Goal: Find specific page/section: Find specific page/section

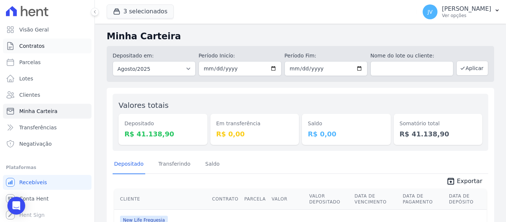
scroll to position [52, 0]
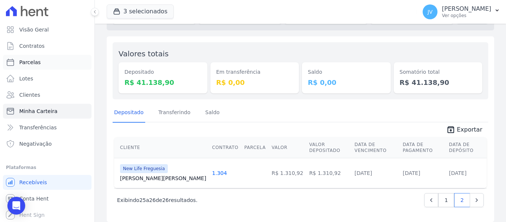
click at [34, 57] on link "Parcelas" at bounding box center [47, 62] width 89 height 15
select select
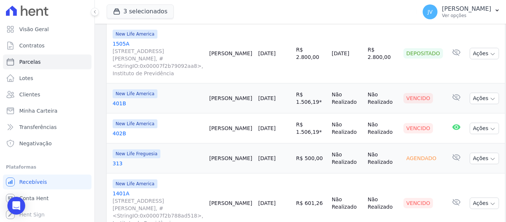
scroll to position [148, 0]
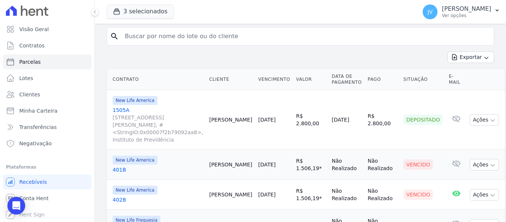
click at [219, 61] on div "Exportar Exportar PDF Exportar CSV" at bounding box center [301, 60] width 388 height 17
click at [162, 39] on input "search" at bounding box center [306, 36] width 371 height 15
type input "[PERSON_NAME]"
select select
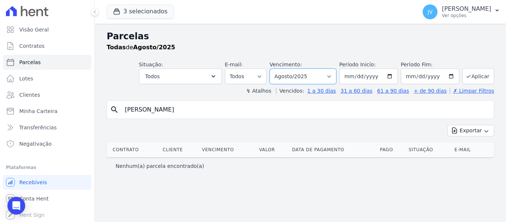
click at [299, 76] on select "[GEOGRAPHIC_DATA] por período ──────── Todos os meses Setembro/2022 Outubro/202…" at bounding box center [303, 77] width 67 height 16
select select "12/2024"
click at [280, 69] on select "[GEOGRAPHIC_DATA] por período ──────── Todos os meses Setembro/2022 Outubro/202…" at bounding box center [303, 77] width 67 height 16
